Goal: Information Seeking & Learning: Learn about a topic

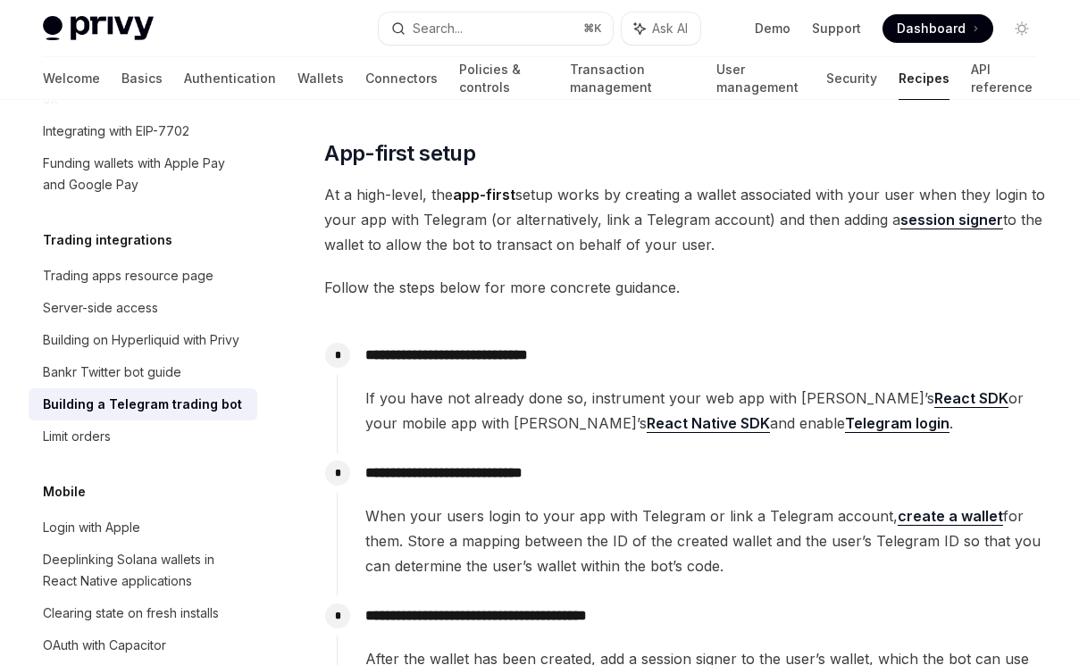
scroll to position [65, 0]
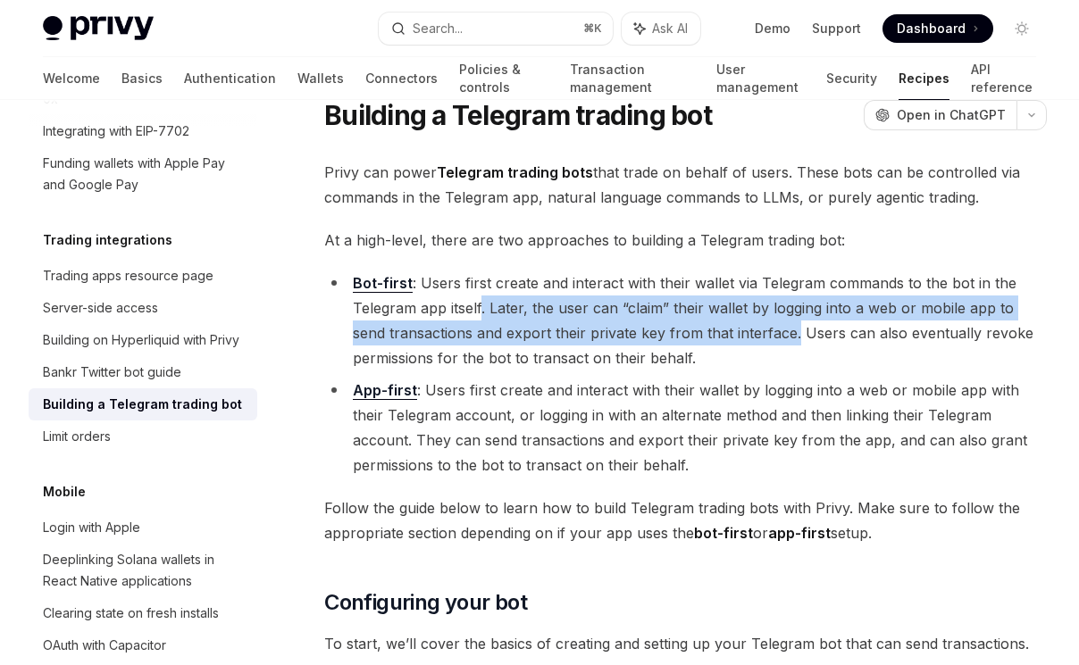
drag, startPoint x: 483, startPoint y: 307, endPoint x: 759, endPoint y: 332, distance: 277.0
click at [759, 332] on li "Bot-first : Users first create and interact with their wallet via Telegram comm…" at bounding box center [685, 321] width 722 height 100
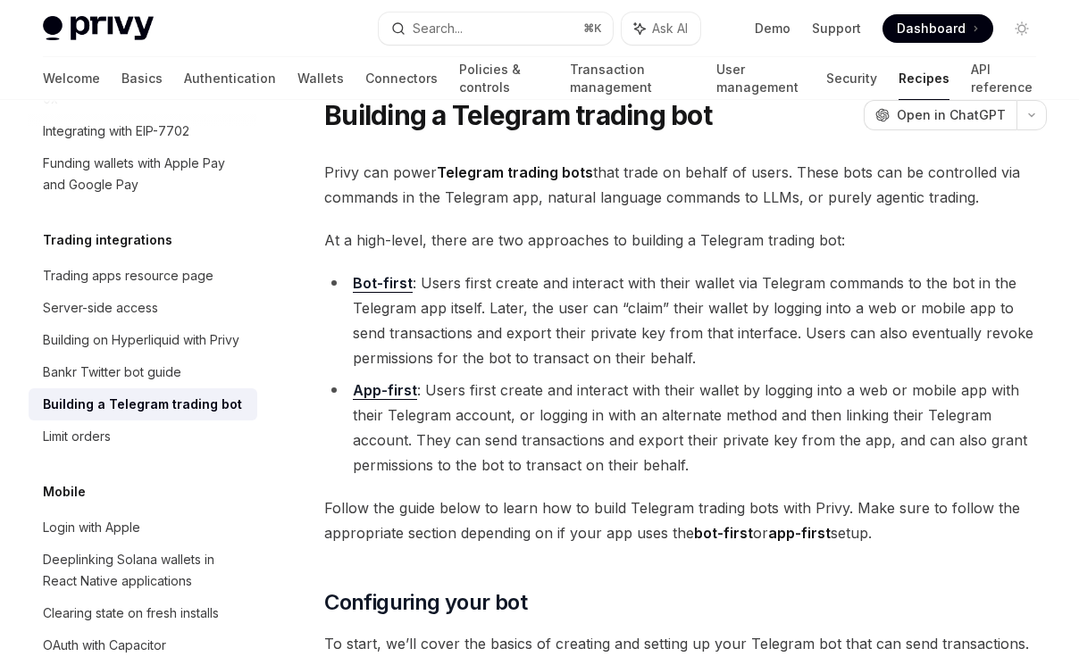
click at [507, 361] on li "Bot-first : Users first create and interact with their wallet via Telegram comm…" at bounding box center [685, 321] width 722 height 100
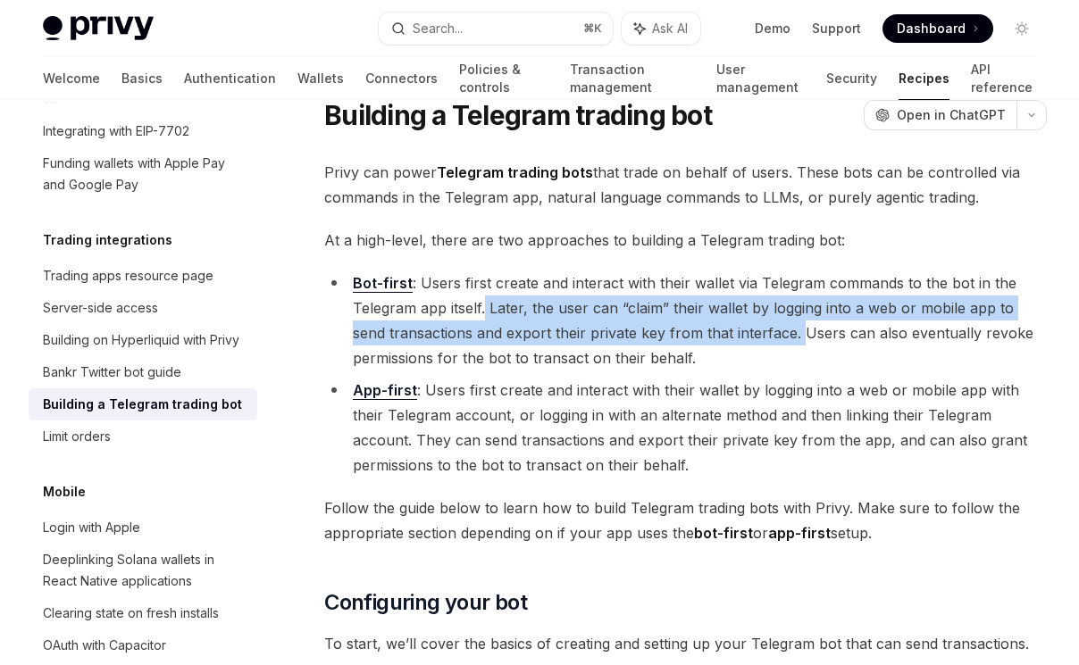
drag, startPoint x: 487, startPoint y: 302, endPoint x: 762, endPoint y: 335, distance: 277.0
click at [762, 335] on li "Bot-first : Users first create and interact with their wallet via Telegram comm…" at bounding box center [685, 321] width 722 height 100
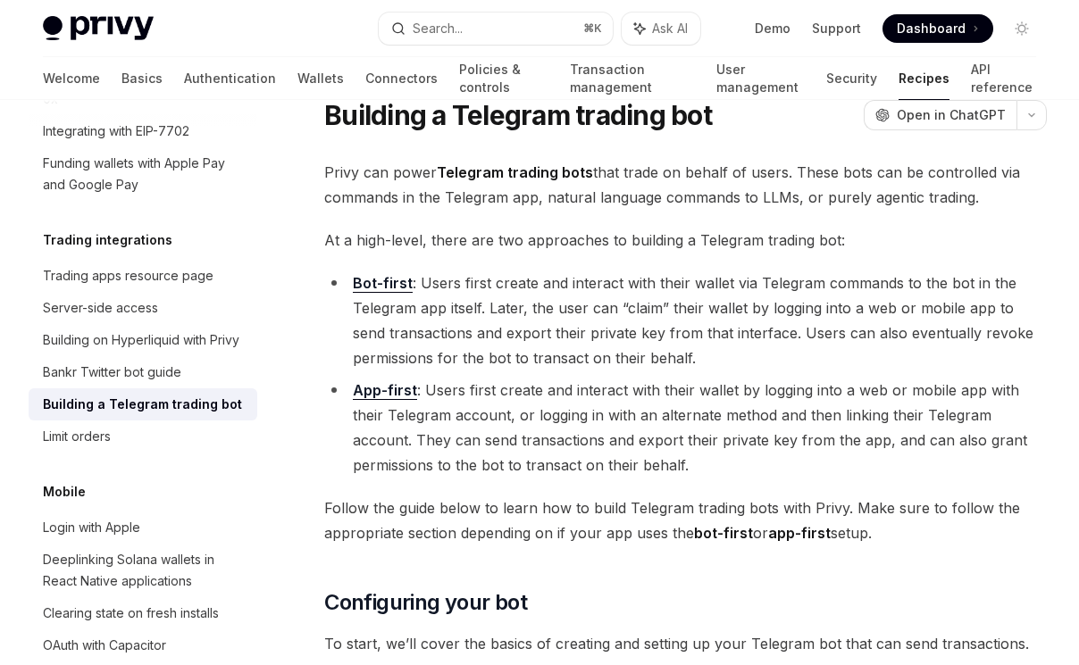
click at [674, 444] on li "App-first : Users first create and interact with their wallet by logging into a…" at bounding box center [685, 428] width 722 height 100
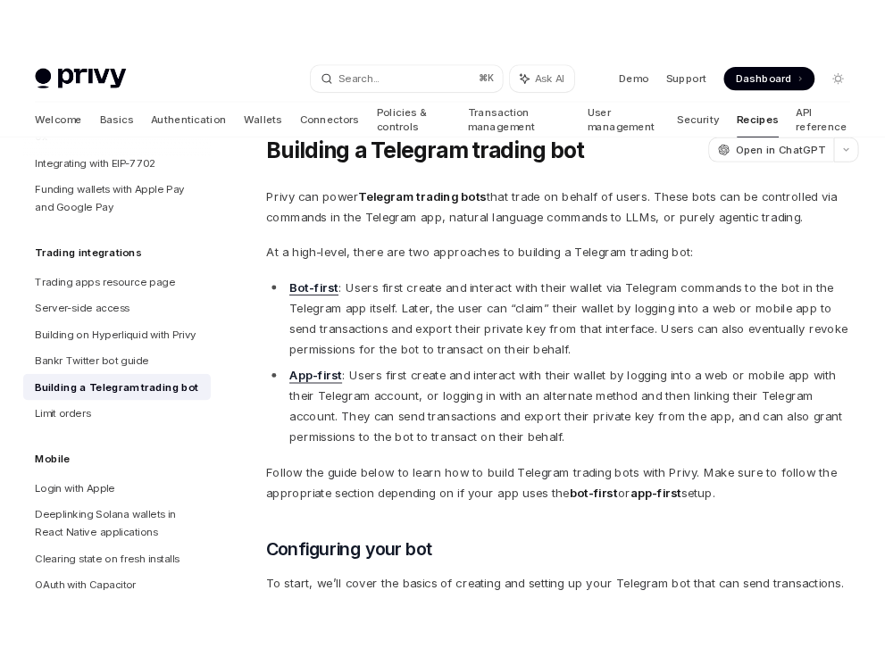
scroll to position [90, 0]
type textarea "*"
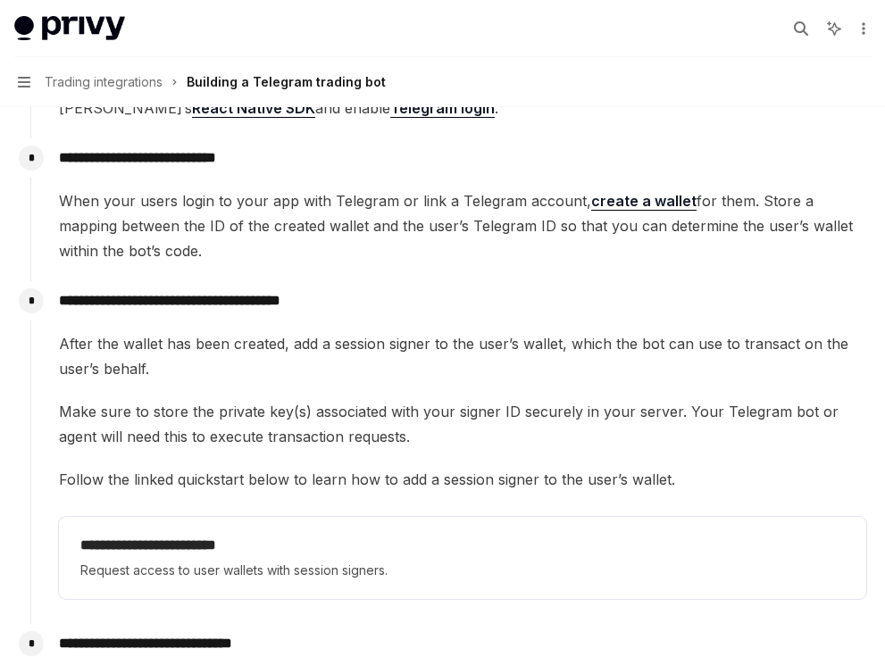
scroll to position [3998, 0]
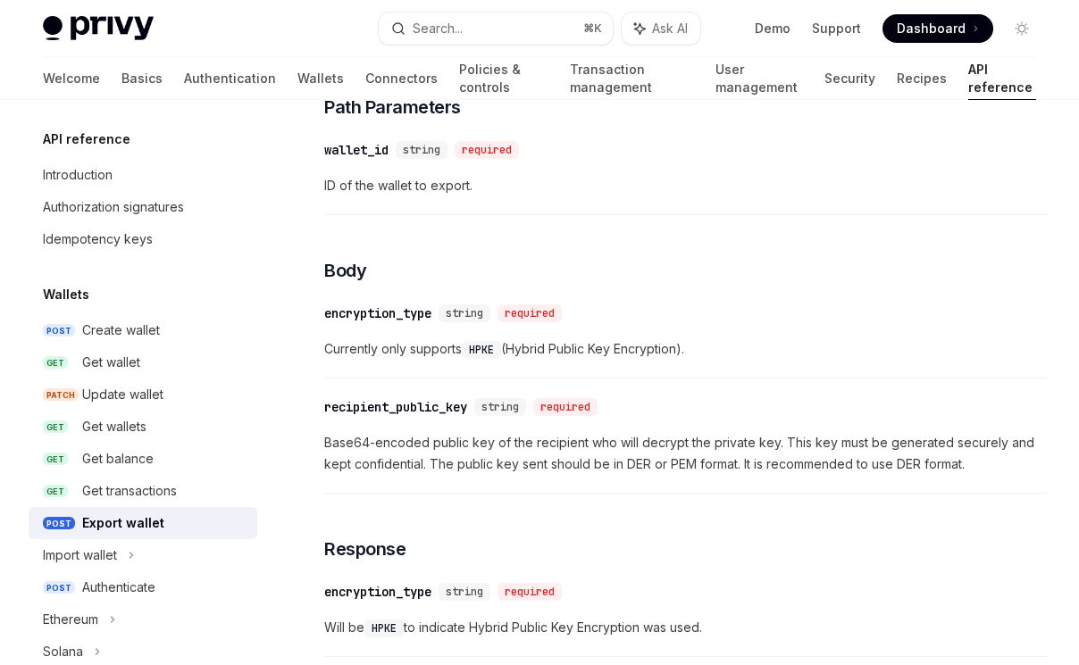
scroll to position [1613, 0]
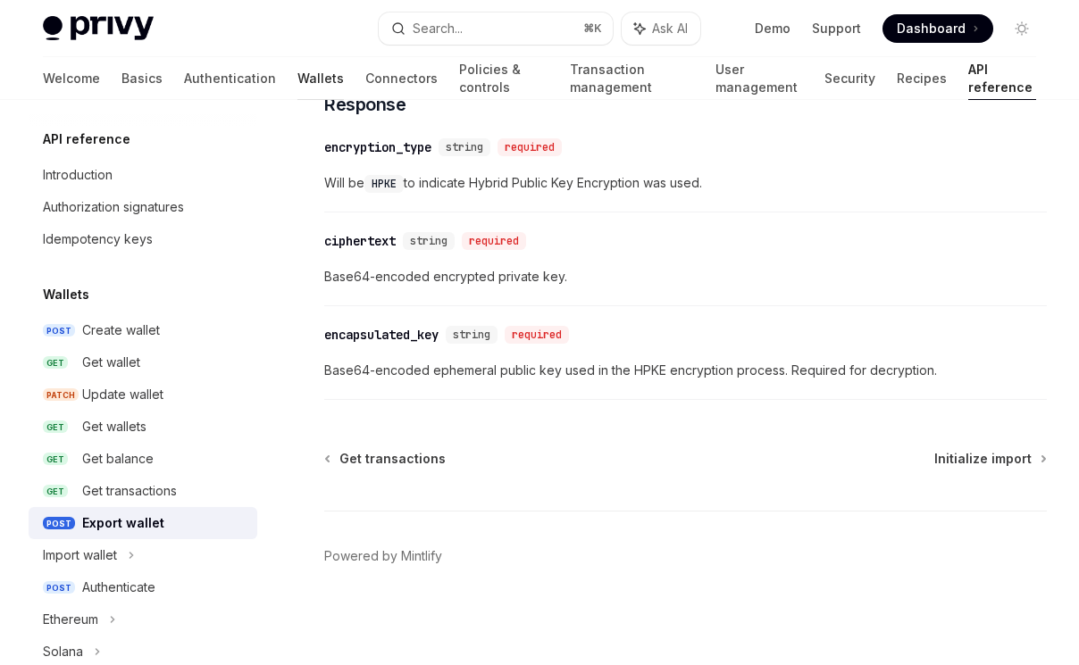
click at [297, 82] on link "Wallets" at bounding box center [320, 78] width 46 height 43
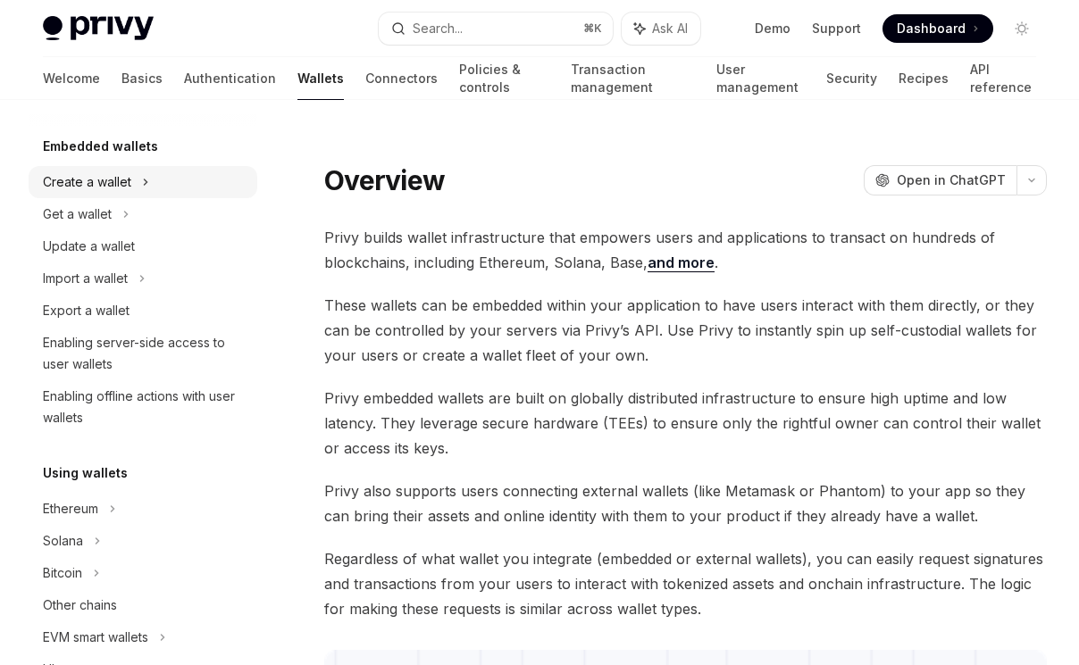
scroll to position [171, 0]
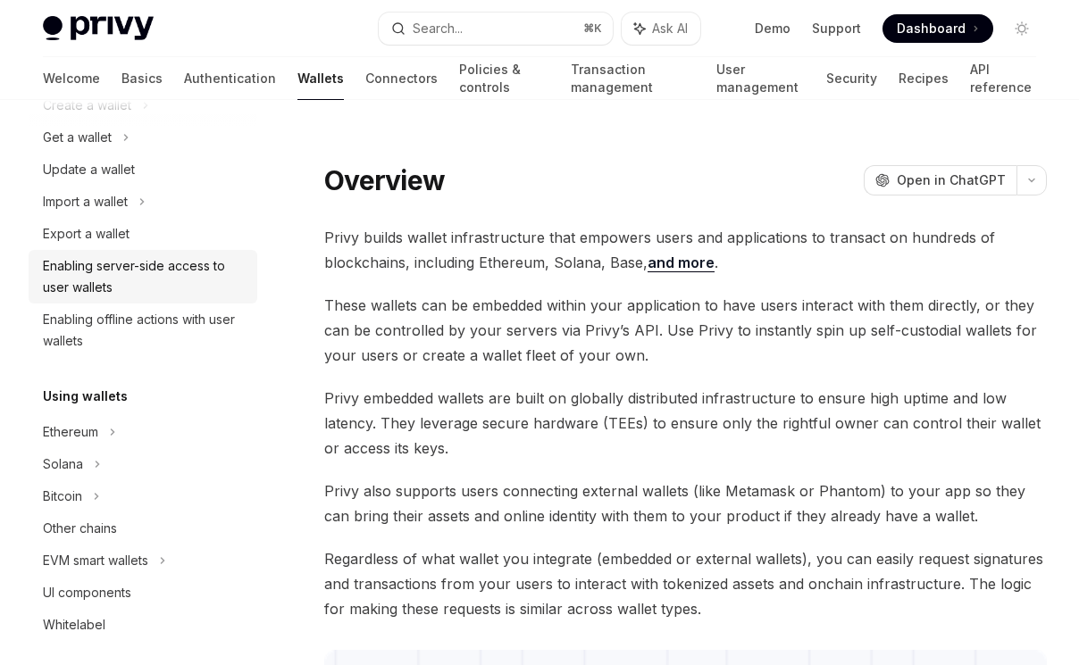
click at [83, 252] on link "Enabling server-side access to user wallets" at bounding box center [143, 277] width 229 height 54
type textarea "*"
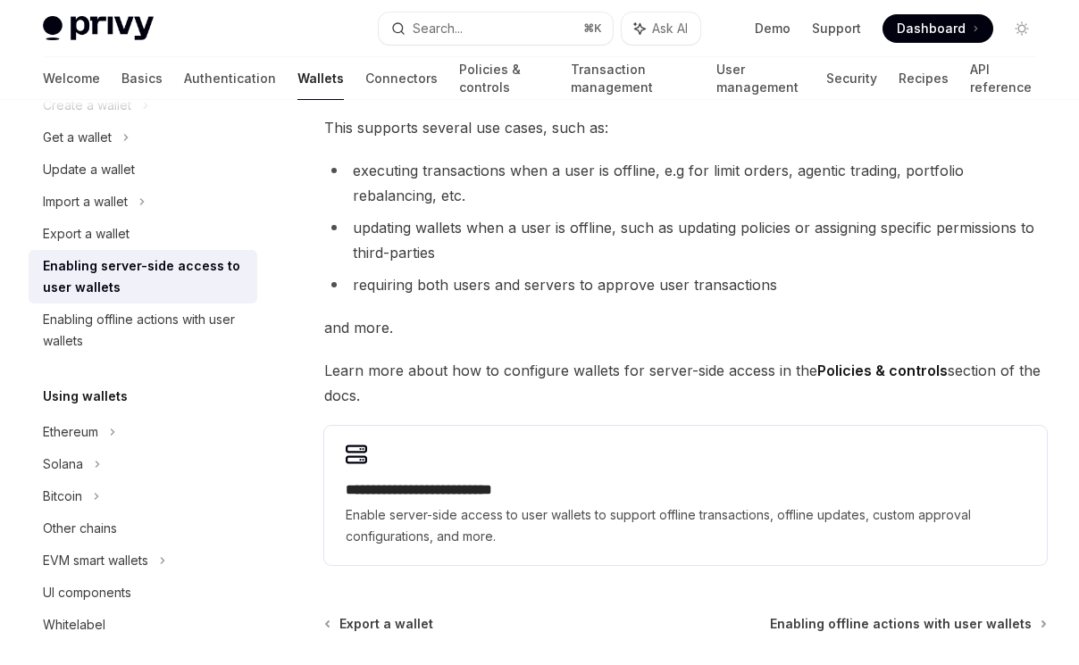
scroll to position [400, 0]
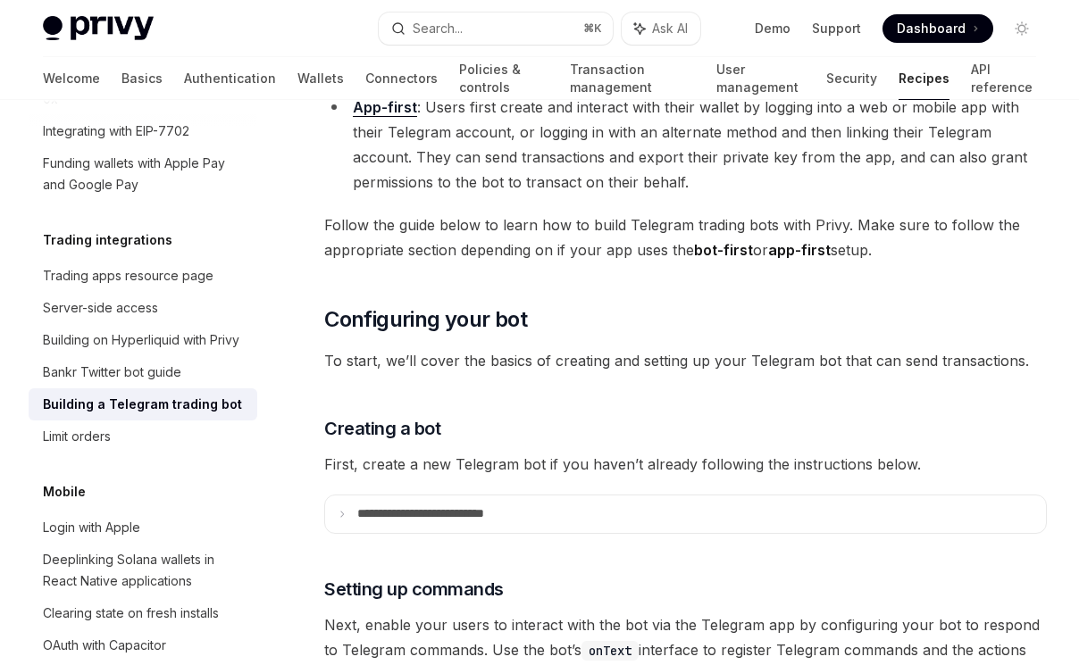
scroll to position [397, 0]
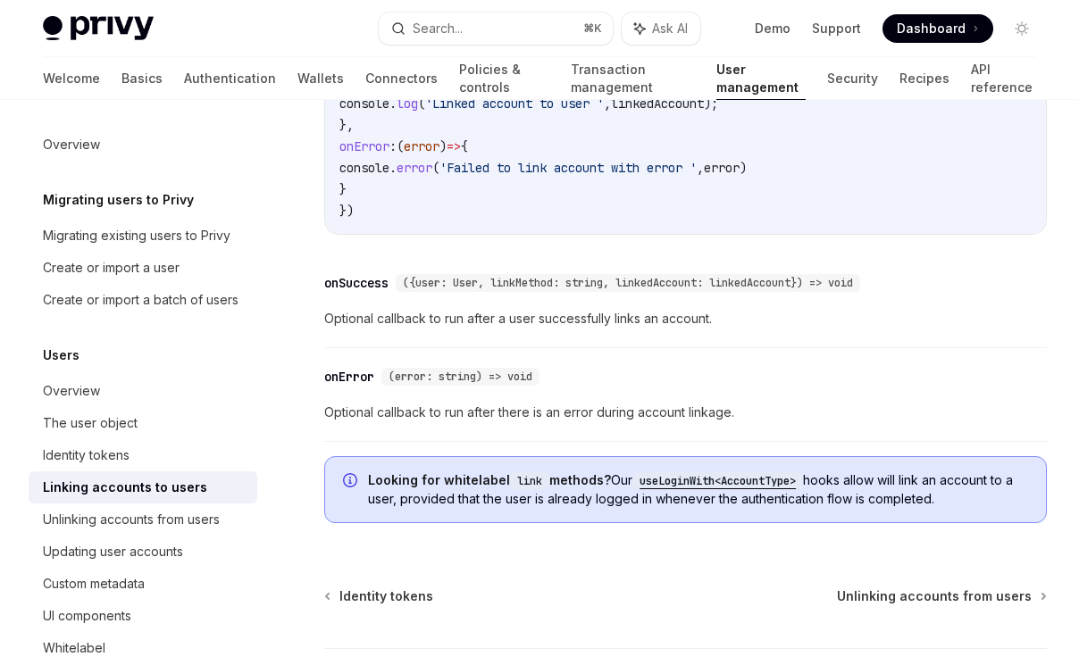
scroll to position [2151, 0]
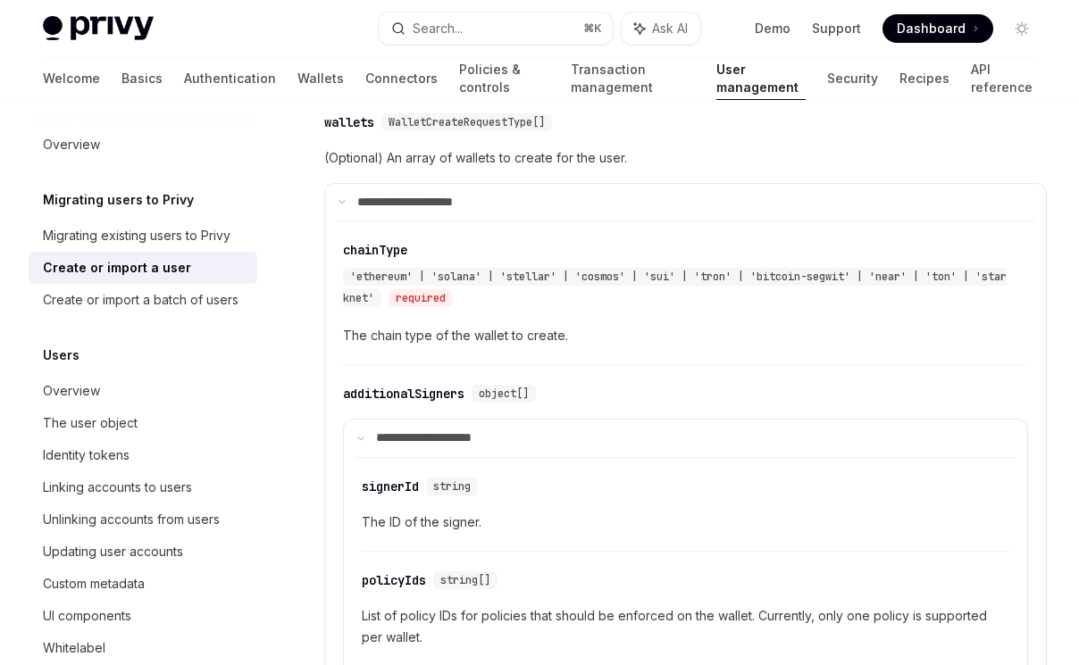
scroll to position [1036, 0]
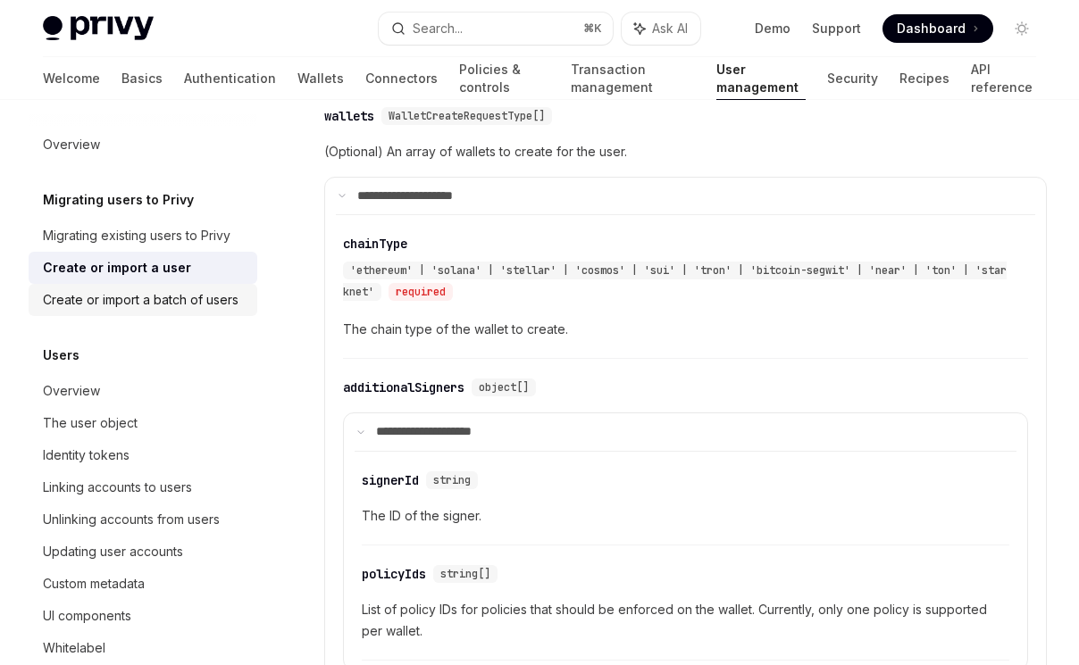
click at [143, 305] on div "Create or import a batch of users" at bounding box center [141, 299] width 196 height 21
type textarea "*"
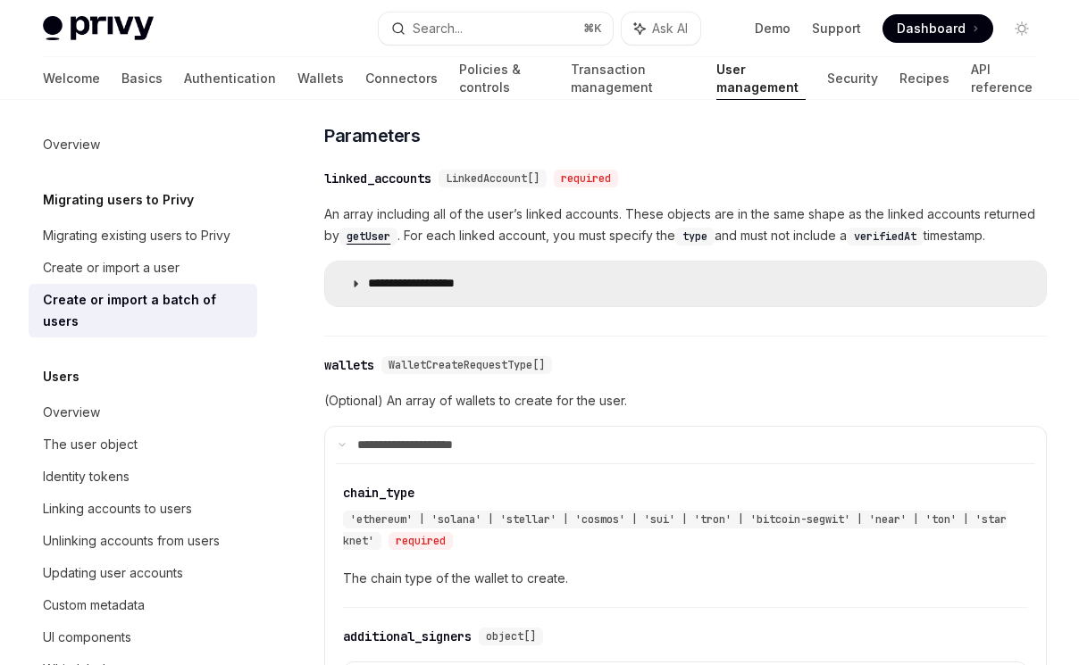
scroll to position [1280, 0]
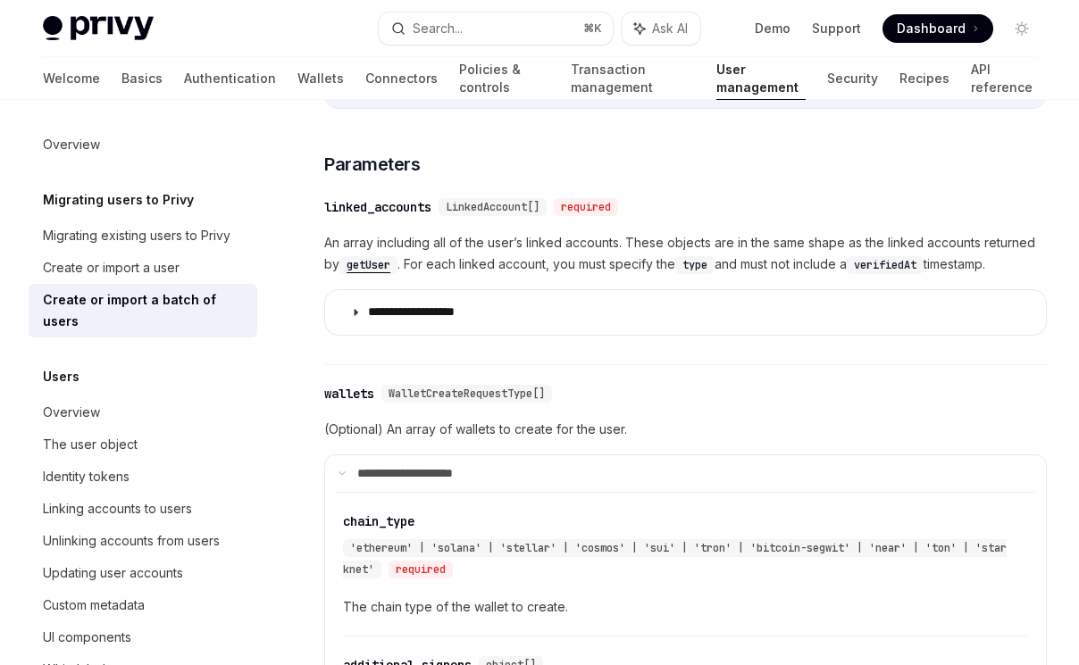
click at [556, 232] on span "An array including all of the user’s linked accounts. These objects are in the …" at bounding box center [685, 253] width 722 height 43
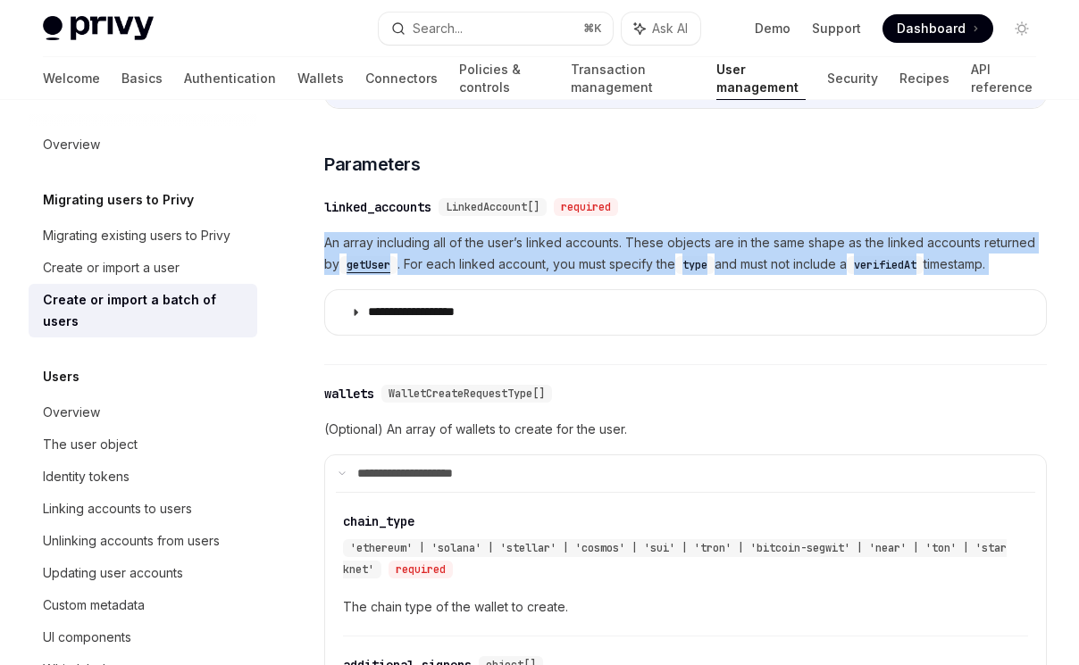
click at [556, 232] on span "An array including all of the user’s linked accounts. These objects are in the …" at bounding box center [685, 253] width 722 height 43
click at [550, 260] on span "An array including all of the user’s linked accounts. These objects are in the …" at bounding box center [685, 253] width 722 height 43
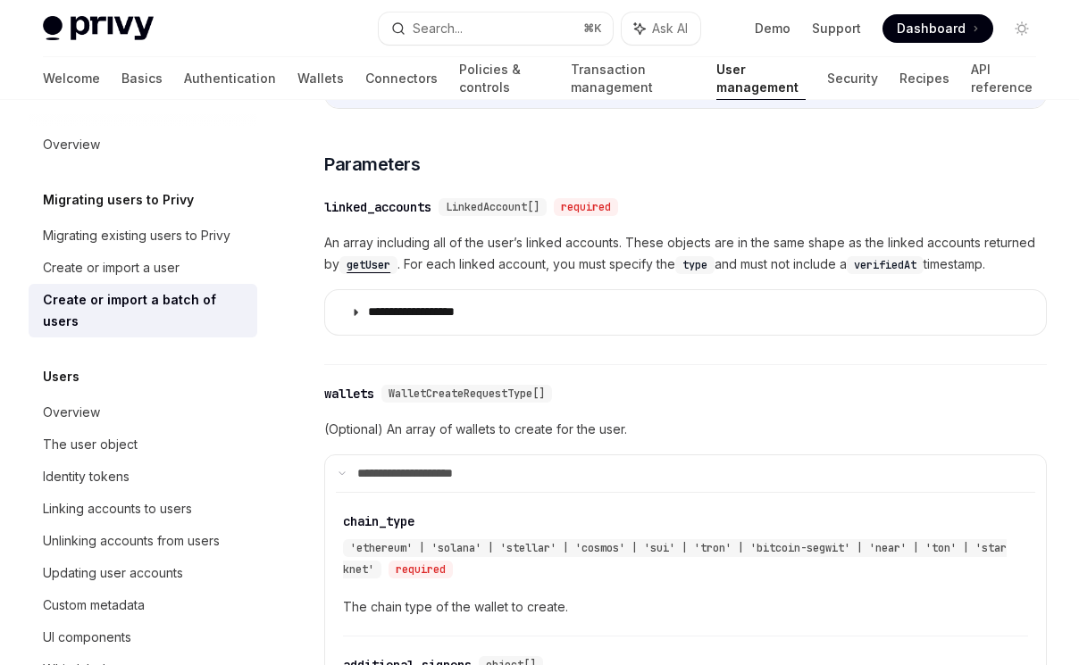
click at [472, 261] on span "An array including all of the user’s linked accounts. These objects are in the …" at bounding box center [685, 253] width 722 height 43
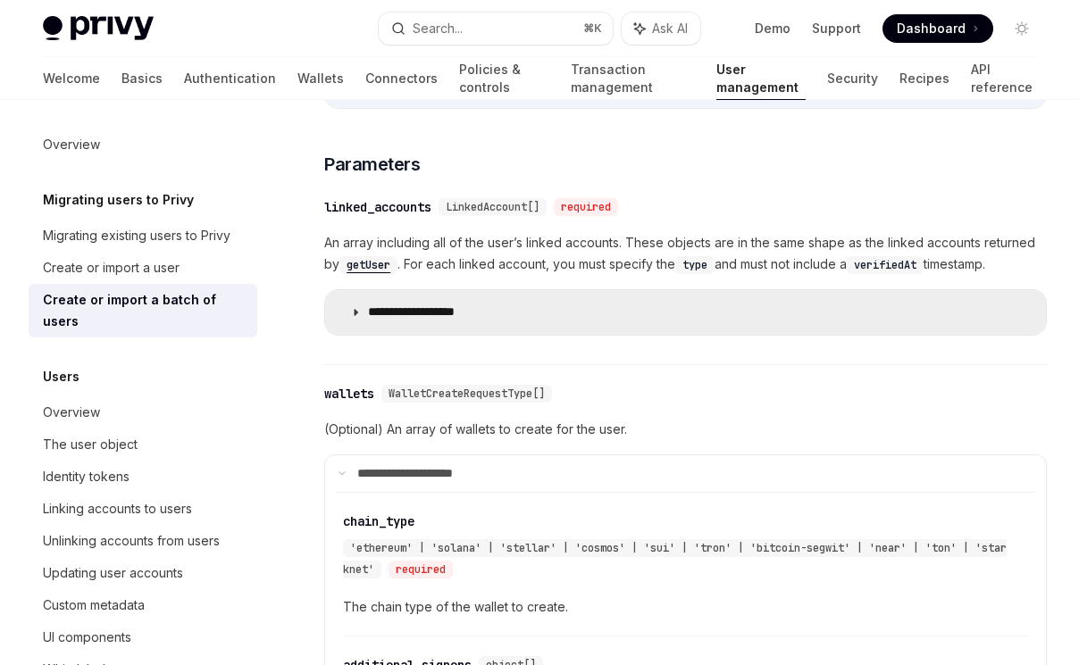
click at [449, 310] on p "**********" at bounding box center [431, 312] width 127 height 16
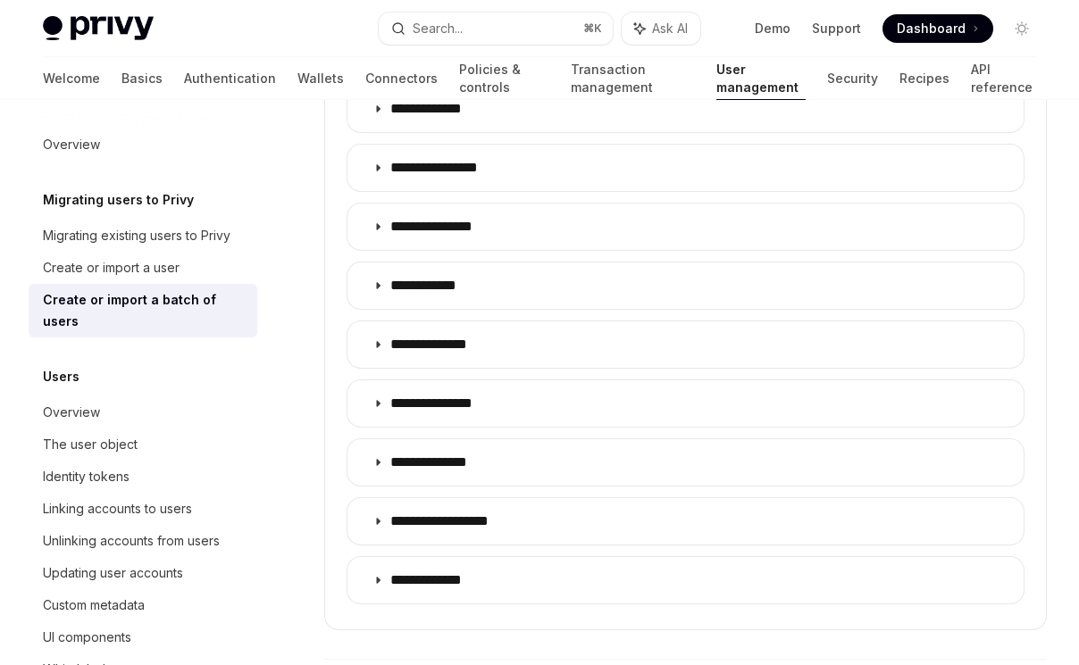
scroll to position [1924, 0]
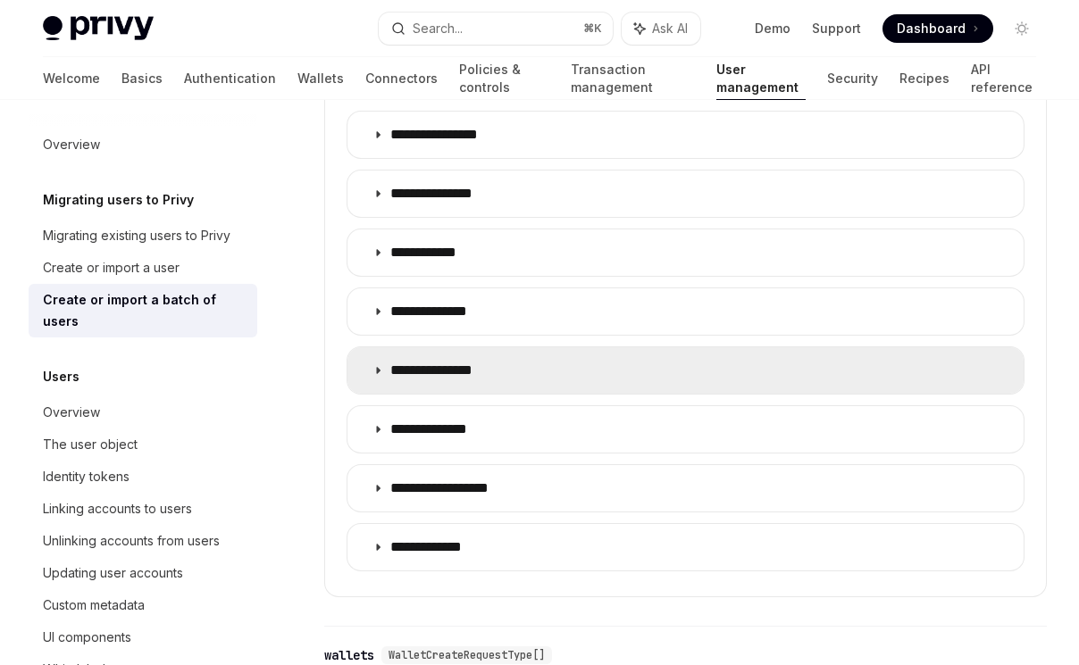
click at [454, 374] on p "**********" at bounding box center [450, 371] width 121 height 18
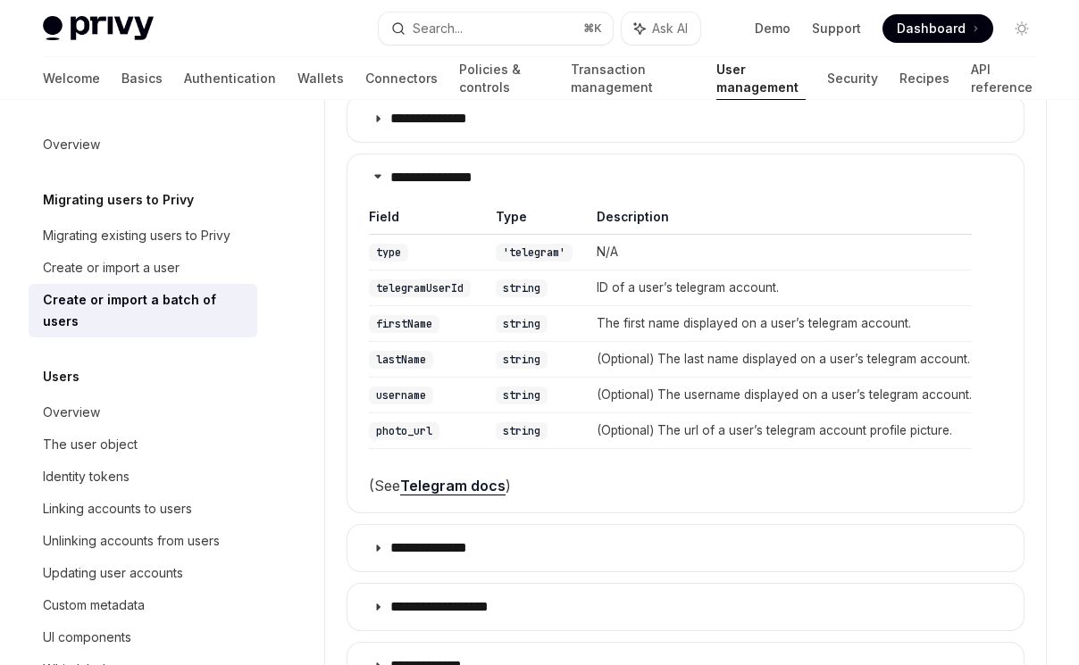
scroll to position [2118, 0]
click at [649, 281] on td "ID of a user’s telegram account." at bounding box center [778, 288] width 388 height 36
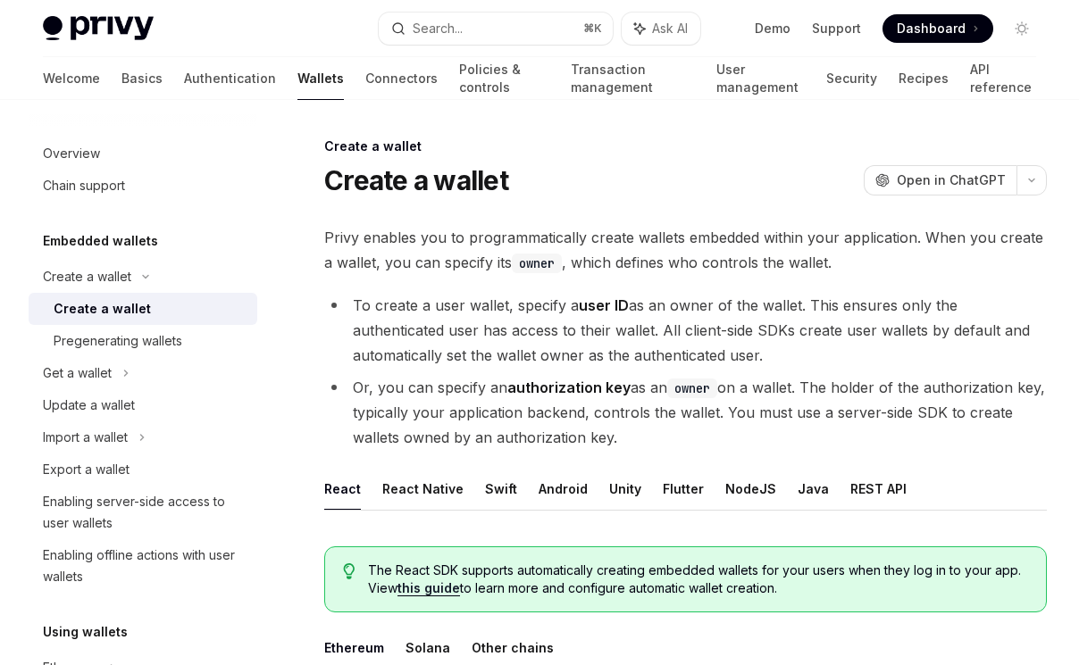
click at [388, 252] on span "Privy enables you to programmatically create wallets embedded within your appli…" at bounding box center [685, 250] width 722 height 50
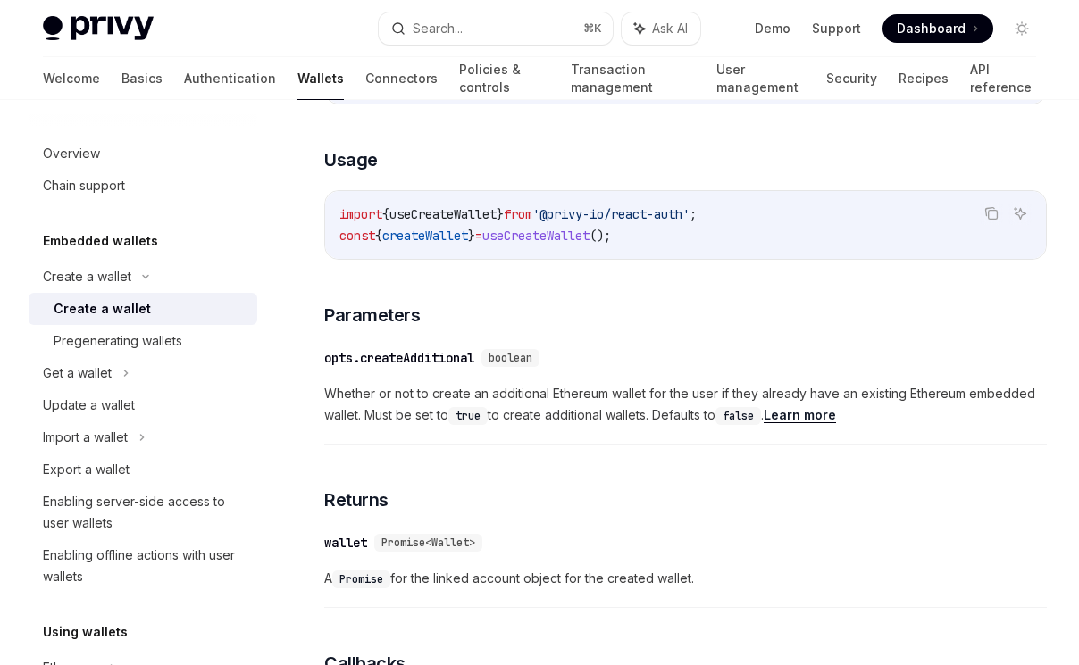
scroll to position [212, 0]
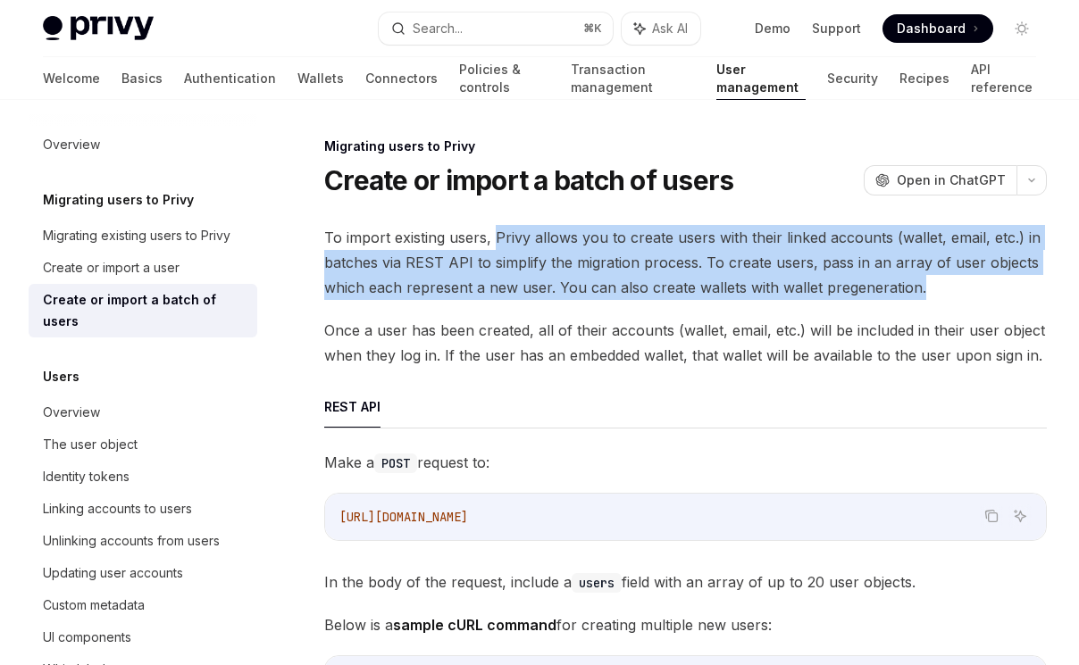
drag, startPoint x: 498, startPoint y: 241, endPoint x: 1005, endPoint y: 286, distance: 508.2
click at [1005, 286] on span "To import existing users, Privy allows you to create users with their linked ac…" at bounding box center [685, 262] width 722 height 75
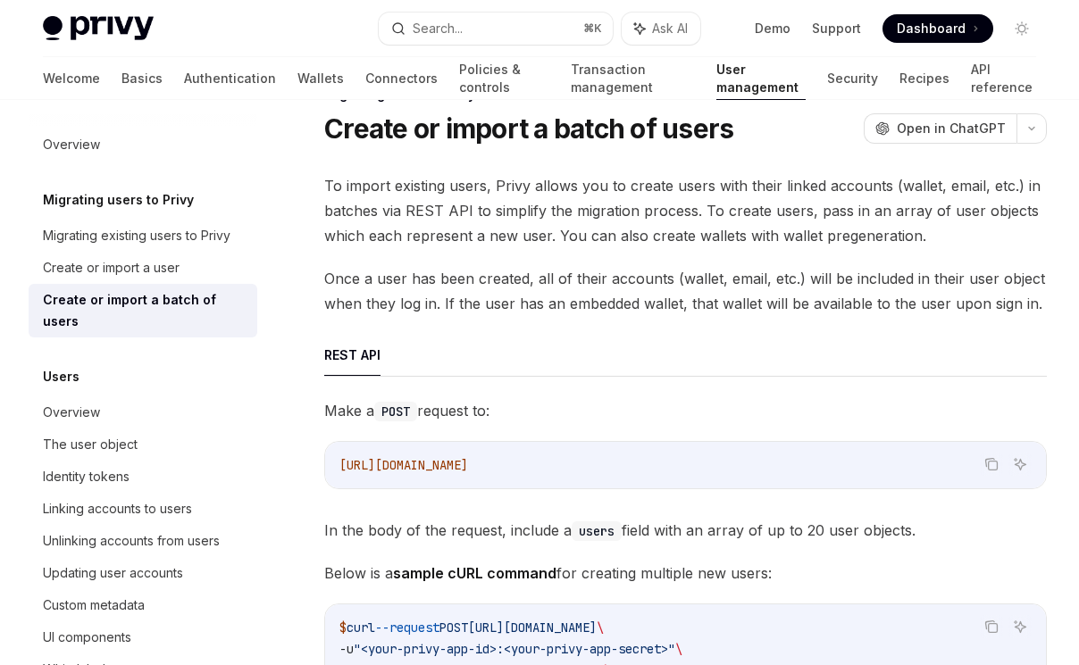
scroll to position [66, 0]
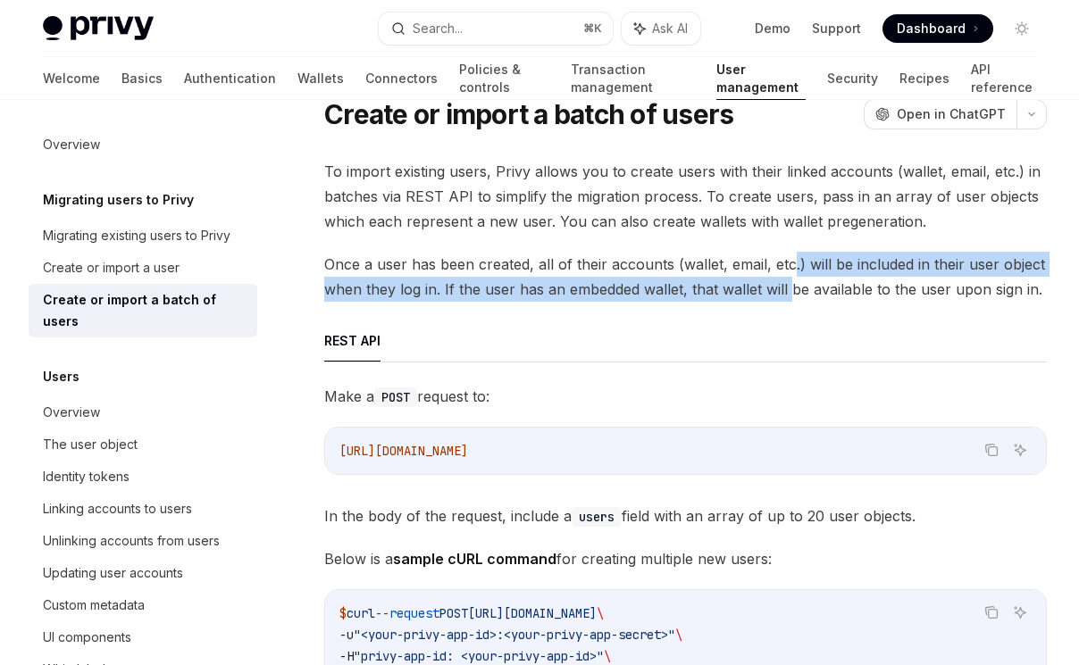
drag, startPoint x: 787, startPoint y: 271, endPoint x: 790, endPoint y: 296, distance: 25.3
click at [790, 296] on span "Once a user has been created, all of their accounts (wallet, email, etc.) will …" at bounding box center [685, 277] width 722 height 50
